Goal: Information Seeking & Learning: Learn about a topic

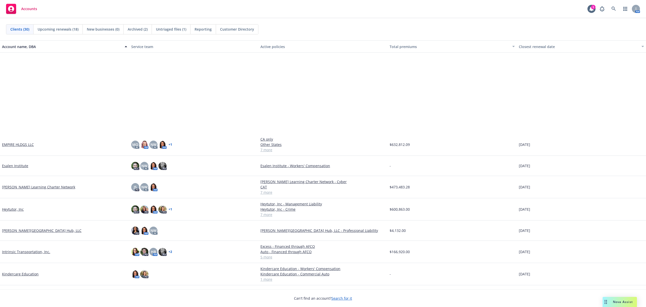
scroll to position [135, 0]
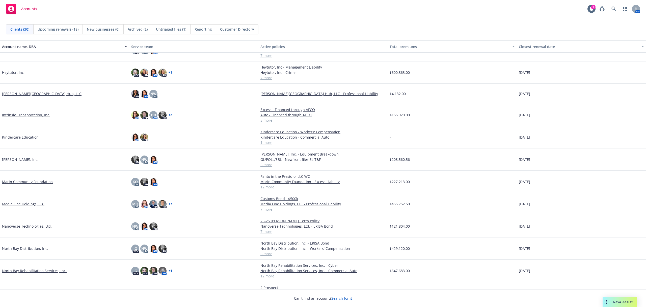
click at [24, 225] on link "Nanoverse Technologies, Ltd." at bounding box center [27, 225] width 50 height 5
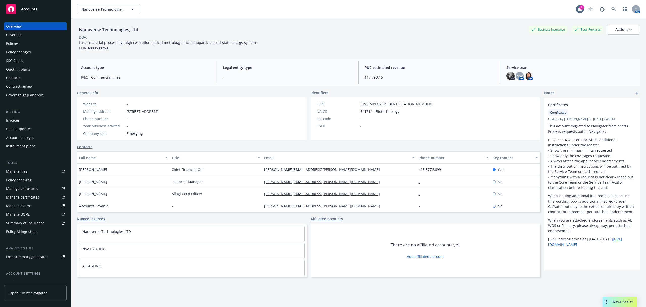
click at [14, 70] on div "Quoting plans" at bounding box center [18, 69] width 24 height 8
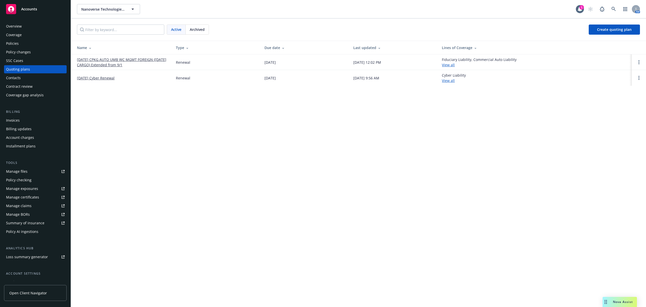
click at [106, 59] on link "[DATE] CPKG AUTO UMB WC MGMT FOREIGN ([DATE] CARGO) Extended from 9/1" at bounding box center [122, 62] width 91 height 11
